Goal: Task Accomplishment & Management: Manage account settings

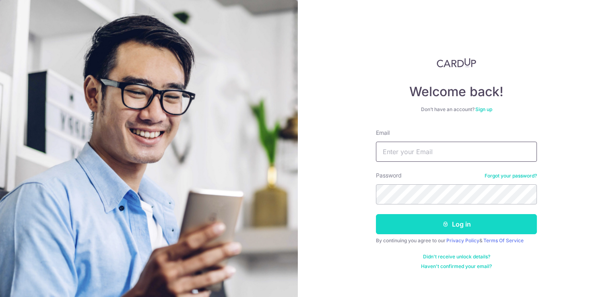
type input "[EMAIL_ADDRESS][DOMAIN_NAME]"
click at [416, 228] on button "Log in" at bounding box center [456, 224] width 161 height 20
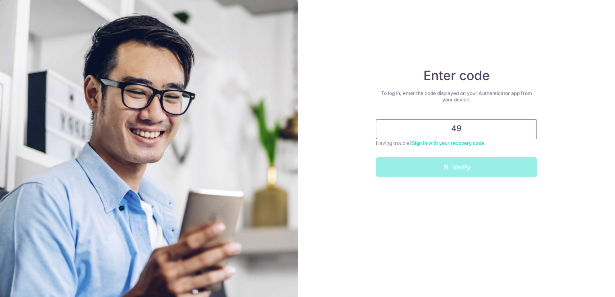
type input "4"
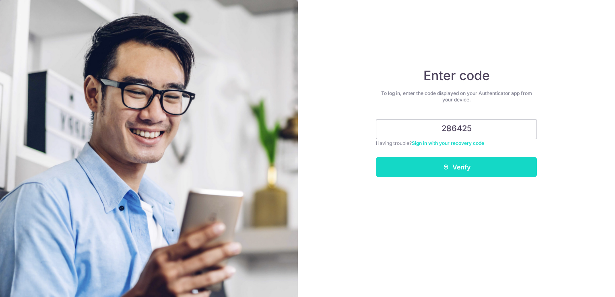
type input "286425"
click at [425, 165] on button "Verify" at bounding box center [456, 167] width 161 height 20
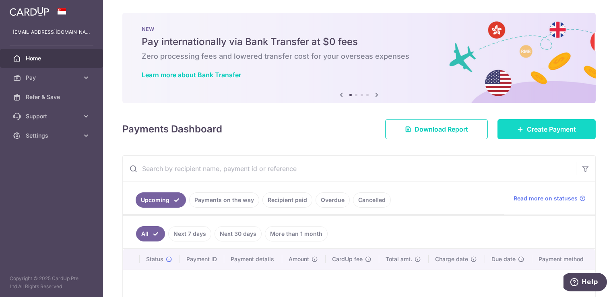
click at [554, 126] on span "Create Payment" at bounding box center [551, 129] width 49 height 10
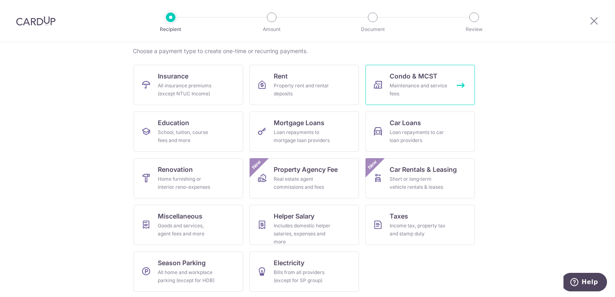
scroll to position [63, 0]
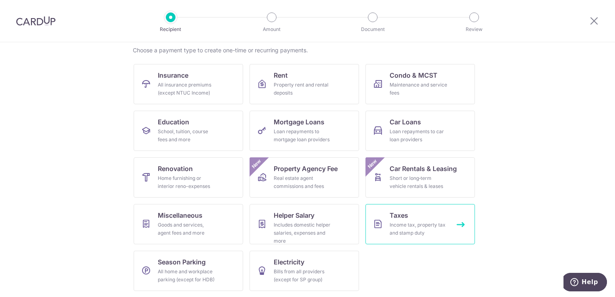
click at [400, 225] on div "Income tax, property tax and stamp duty" at bounding box center [418, 229] width 58 height 16
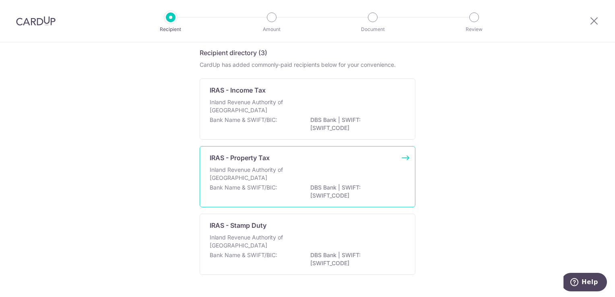
scroll to position [40, 0]
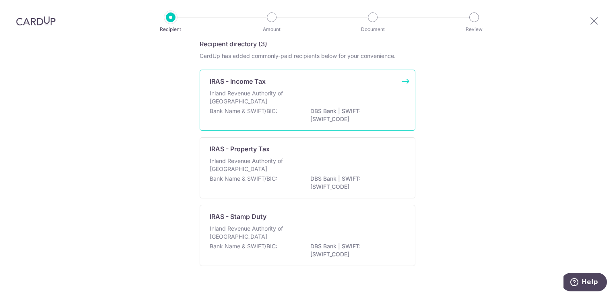
click at [264, 88] on div "IRAS - Income Tax Inland Revenue Authority of Singapore Bank Name & SWIFT/BIC: …" at bounding box center [308, 100] width 216 height 61
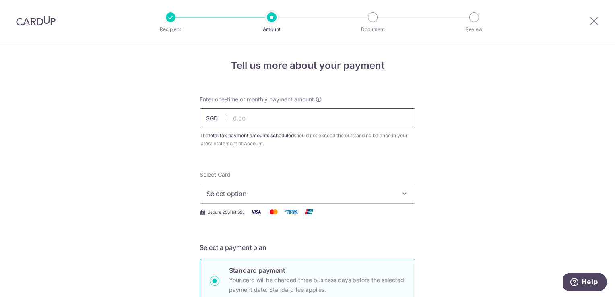
click at [248, 117] on input "text" at bounding box center [308, 118] width 216 height 20
type input "550.00"
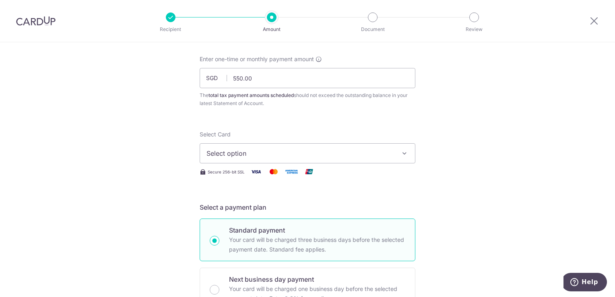
click at [272, 156] on span "Select option" at bounding box center [299, 153] width 187 height 10
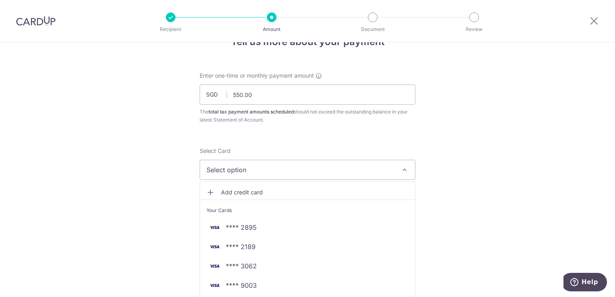
scroll to position [0, 0]
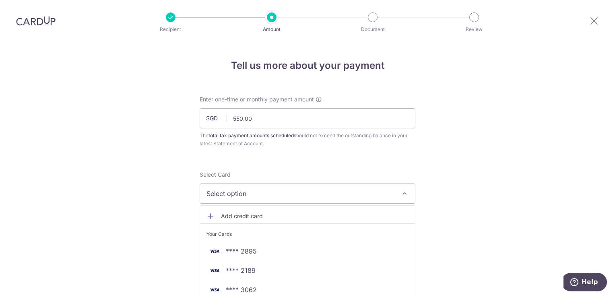
click at [39, 23] on img at bounding box center [35, 21] width 39 height 10
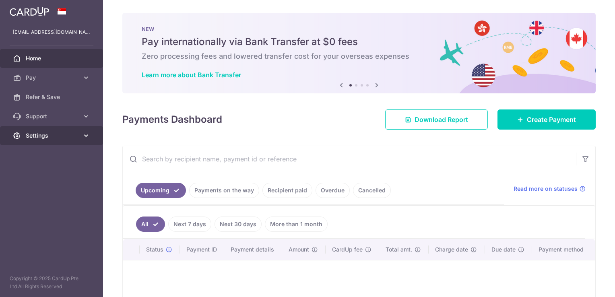
click at [35, 133] on span "Settings" at bounding box center [52, 136] width 53 height 8
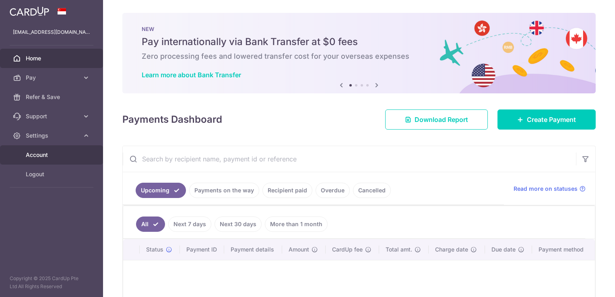
click at [37, 154] on span "Account" at bounding box center [52, 155] width 53 height 8
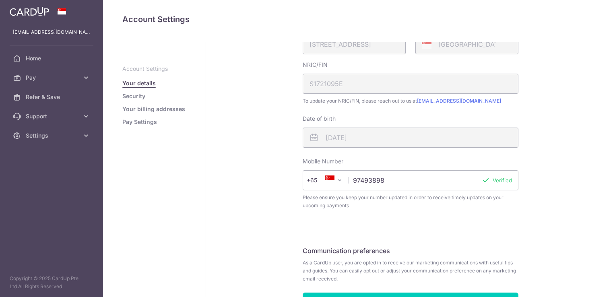
scroll to position [219, 0]
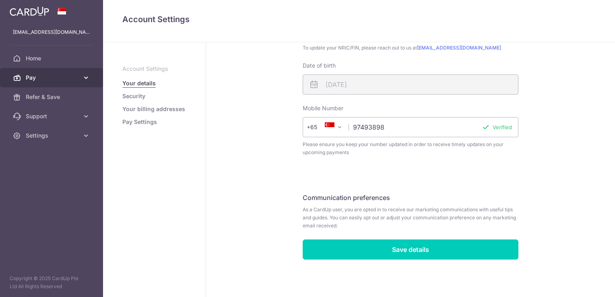
click at [35, 80] on span "Pay" at bounding box center [52, 78] width 53 height 8
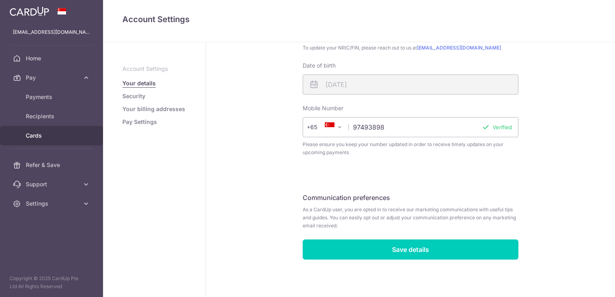
click at [29, 133] on span "Cards" at bounding box center [52, 136] width 53 height 8
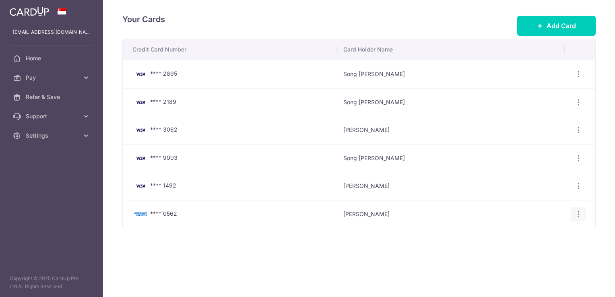
click at [579, 212] on icon "button" at bounding box center [578, 214] width 8 height 8
click at [533, 254] on span "Delete" at bounding box center [551, 256] width 55 height 10
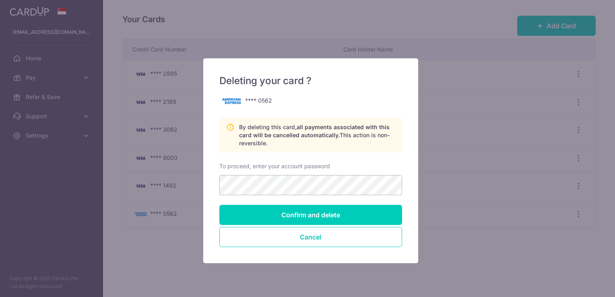
click at [475, 206] on div "Deleting your card ? **** 0562 By deleting this card, all payments associated w…" at bounding box center [307, 148] width 615 height 297
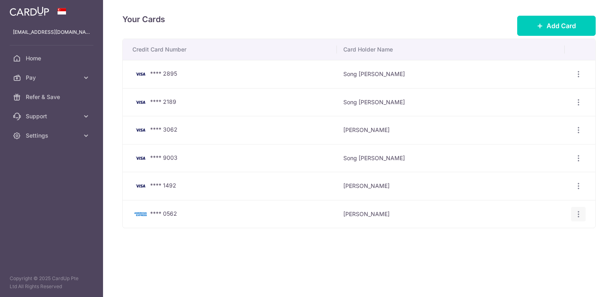
click at [579, 213] on icon "button" at bounding box center [578, 214] width 8 height 8
click at [525, 254] on span "Delete" at bounding box center [551, 256] width 55 height 10
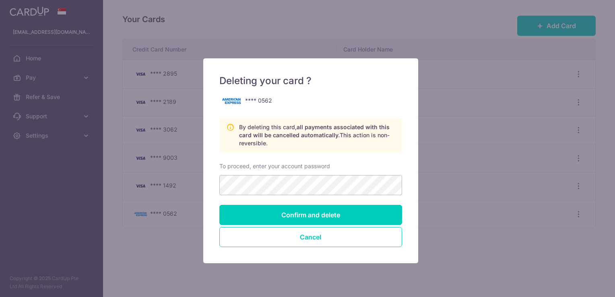
click at [445, 177] on div "Deleting your card ? **** 0562 By deleting this card, all payments associated w…" at bounding box center [307, 148] width 615 height 297
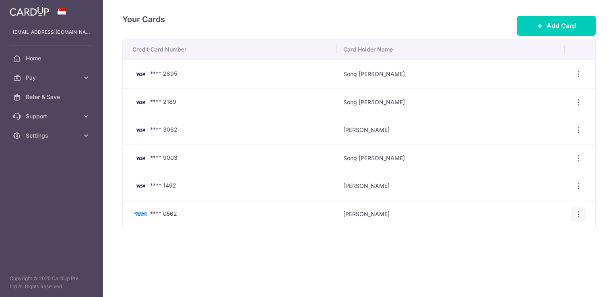
click at [578, 212] on icon "button" at bounding box center [578, 214] width 8 height 8
click at [524, 255] on span "Delete" at bounding box center [551, 256] width 55 height 10
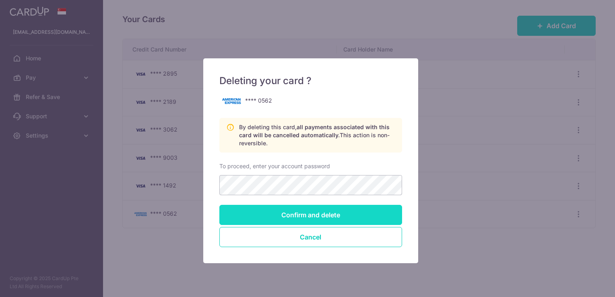
click at [322, 216] on input "Confirm and delete" at bounding box center [310, 215] width 183 height 20
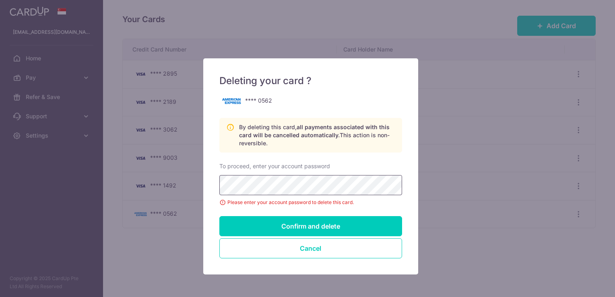
click at [219, 216] on input "Confirm and delete" at bounding box center [310, 226] width 183 height 20
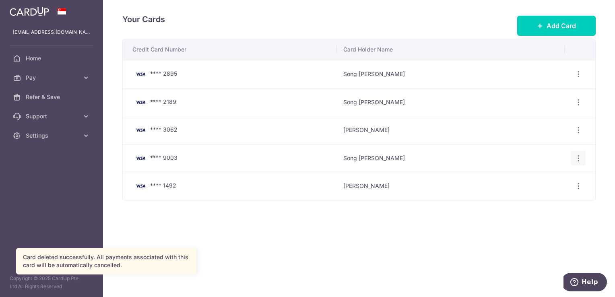
click at [578, 159] on icon "button" at bounding box center [578, 158] width 8 height 8
click at [528, 200] on span "Delete" at bounding box center [551, 200] width 55 height 10
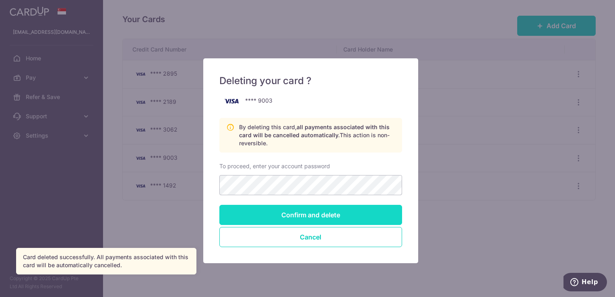
click at [343, 218] on input "Confirm and delete" at bounding box center [310, 215] width 183 height 20
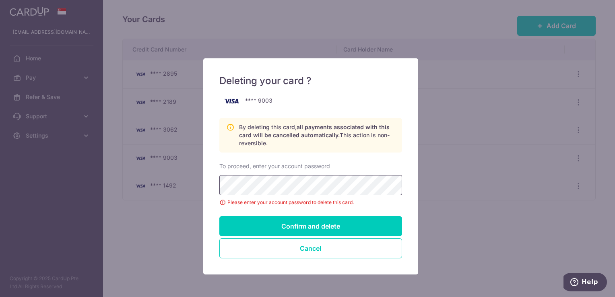
click at [219, 216] on input "Confirm and delete" at bounding box center [310, 226] width 183 height 20
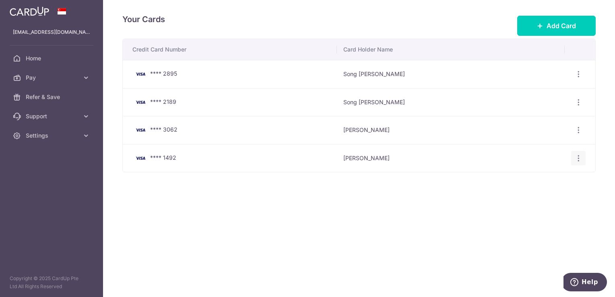
click at [578, 157] on icon "button" at bounding box center [578, 158] width 8 height 8
click at [543, 200] on span "Delete" at bounding box center [551, 200] width 55 height 10
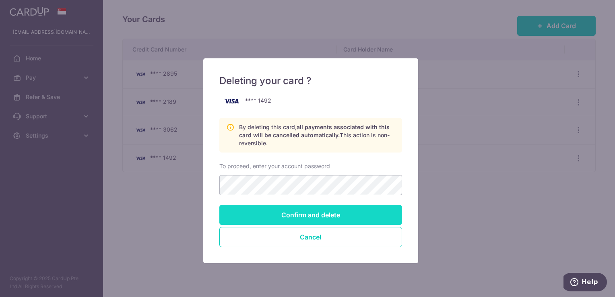
click at [332, 209] on input "Confirm and delete" at bounding box center [310, 215] width 183 height 20
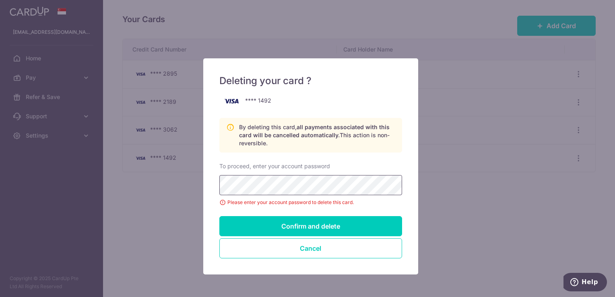
click at [219, 216] on input "Confirm and delete" at bounding box center [310, 226] width 183 height 20
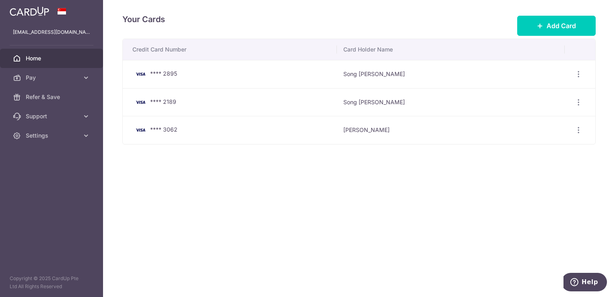
click at [58, 58] on span "Home" at bounding box center [52, 58] width 53 height 8
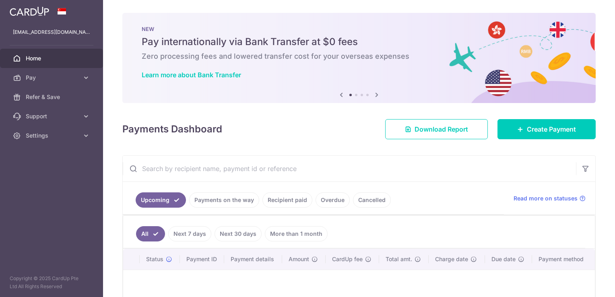
click at [47, 78] on span "Pay" at bounding box center [52, 78] width 53 height 8
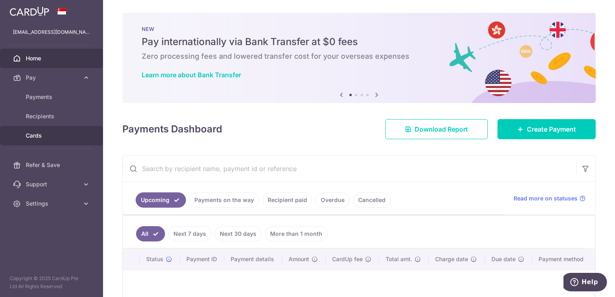
click at [41, 132] on span "Cards" at bounding box center [52, 136] width 53 height 8
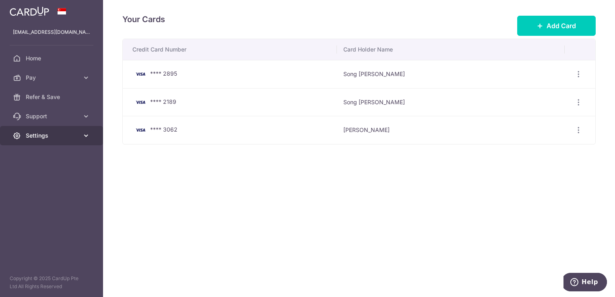
click at [44, 139] on span "Settings" at bounding box center [52, 136] width 53 height 8
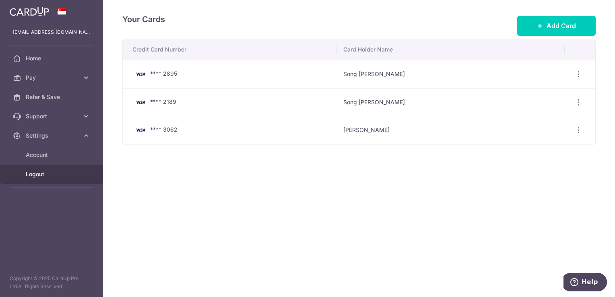
click at [40, 174] on span "Logout" at bounding box center [52, 174] width 53 height 8
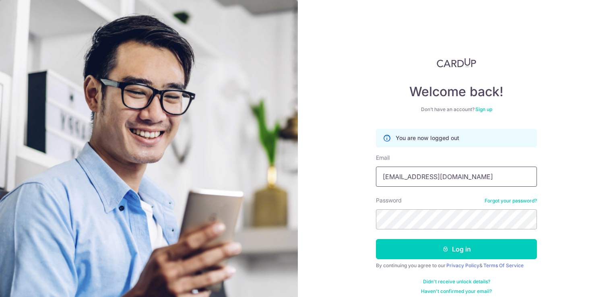
click at [462, 178] on input "[EMAIL_ADDRESS][DOMAIN_NAME]" at bounding box center [456, 177] width 161 height 20
click at [498, 183] on input "[EMAIL_ADDRESS][DOMAIN_NAME]" at bounding box center [456, 177] width 161 height 20
type input "w"
type input "estherchongly@yahoo.com.sg"
click at [376, 239] on button "Log in" at bounding box center [456, 249] width 161 height 20
